Goal: Find specific page/section: Find specific page/section

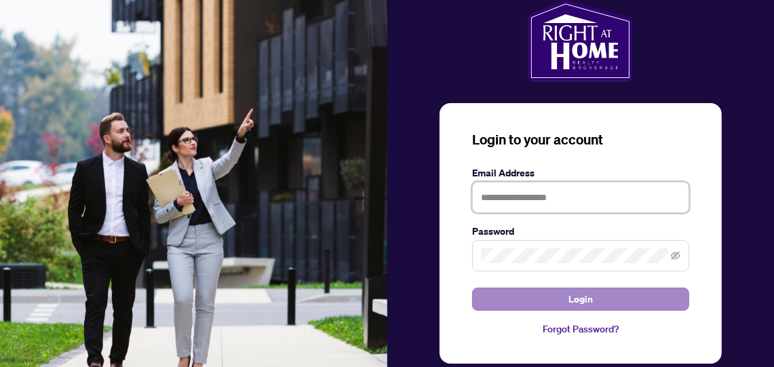
type input "**********"
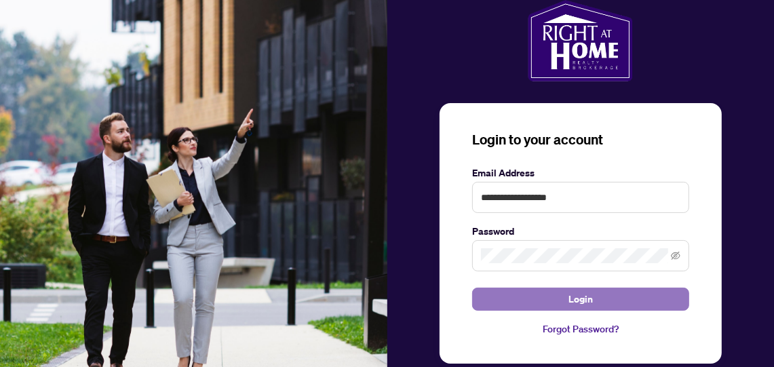
click at [578, 296] on span "Login" at bounding box center [580, 299] width 24 height 22
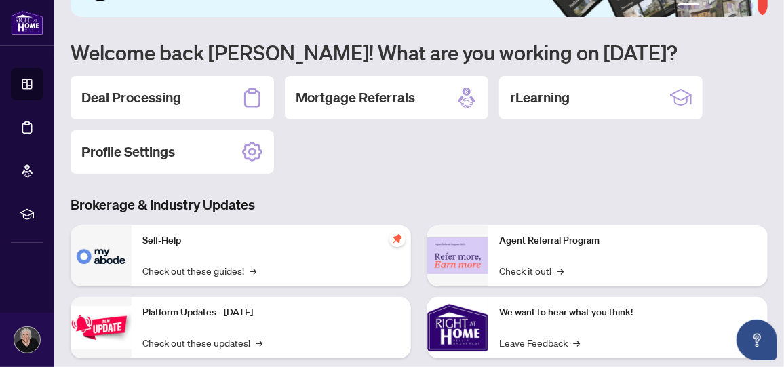
scroll to position [203, 0]
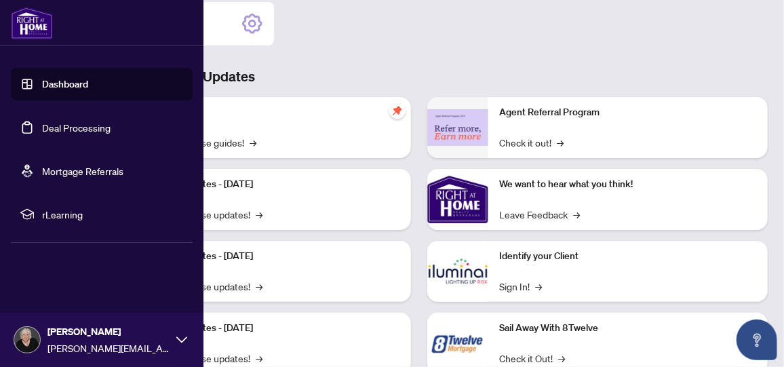
click at [45, 125] on link "Deal Processing" at bounding box center [76, 127] width 69 height 12
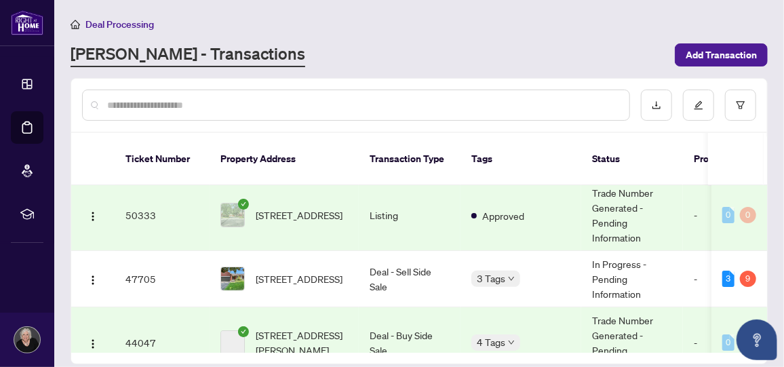
scroll to position [135, 0]
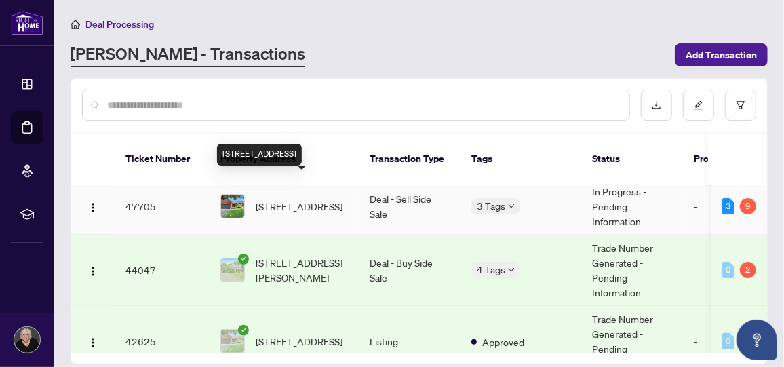
click at [300, 199] on span "[STREET_ADDRESS]" at bounding box center [299, 206] width 87 height 15
